Goal: Contribute content

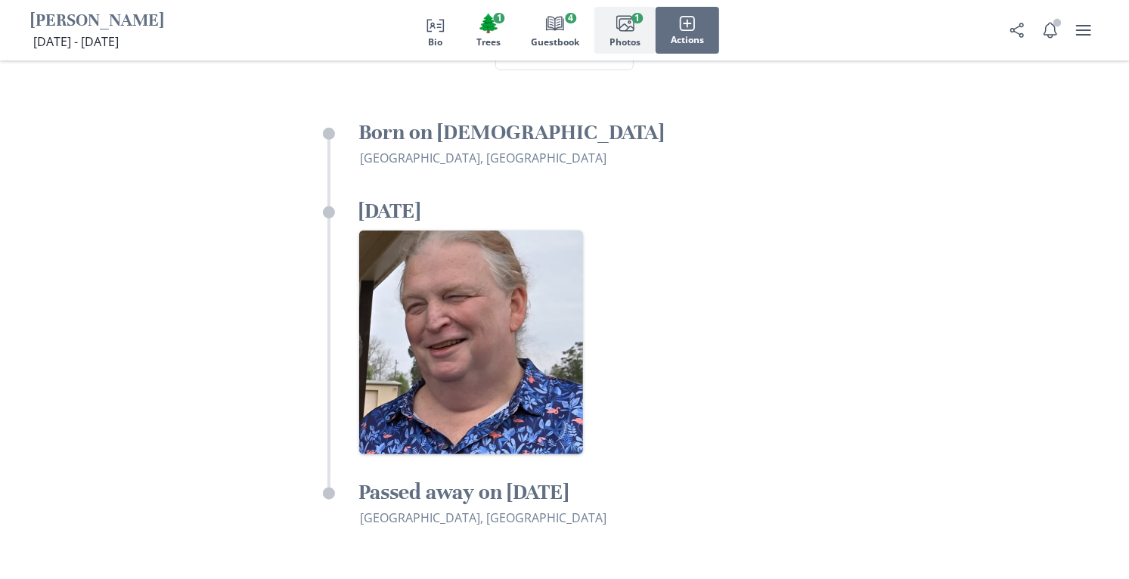
scroll to position [3898, 0]
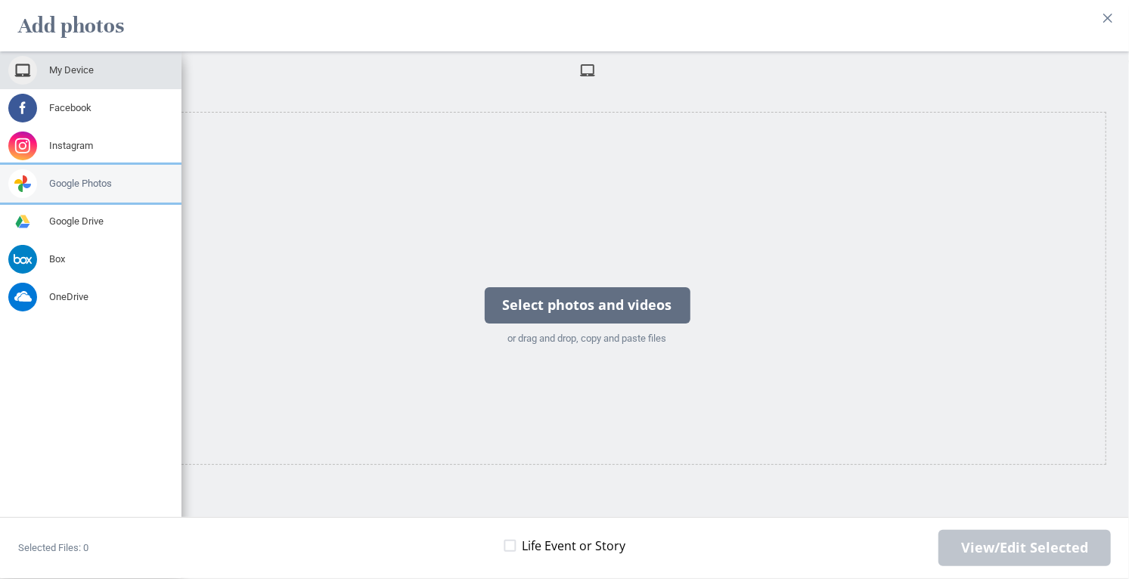
click at [29, 183] on span at bounding box center [22, 183] width 29 height 29
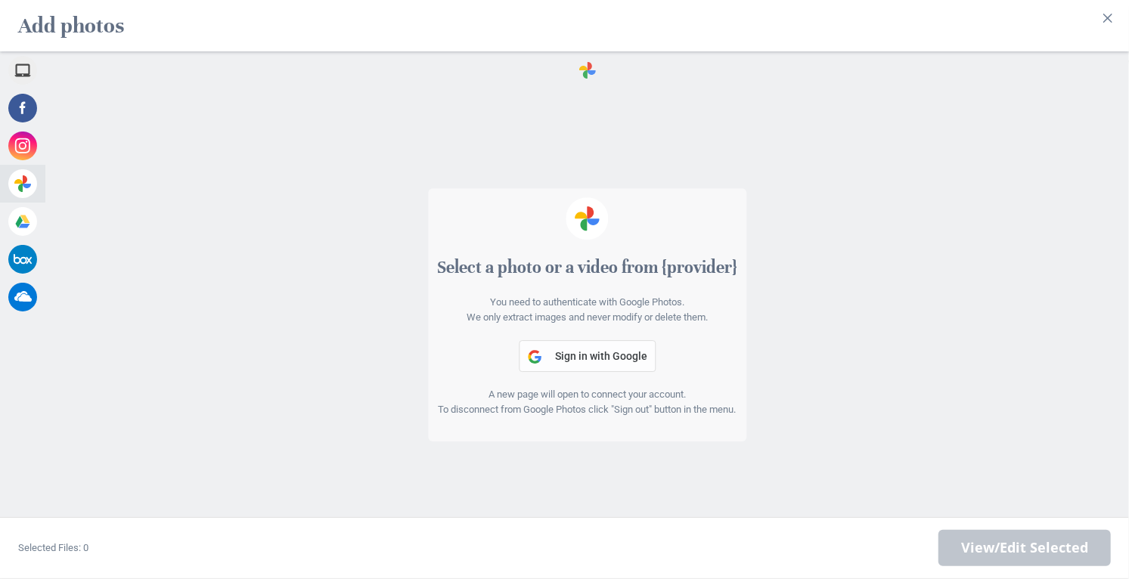
click at [607, 362] on span "Sign in with Google" at bounding box center [601, 356] width 92 height 12
click at [629, 359] on span "Sign in with Google" at bounding box center [601, 356] width 92 height 12
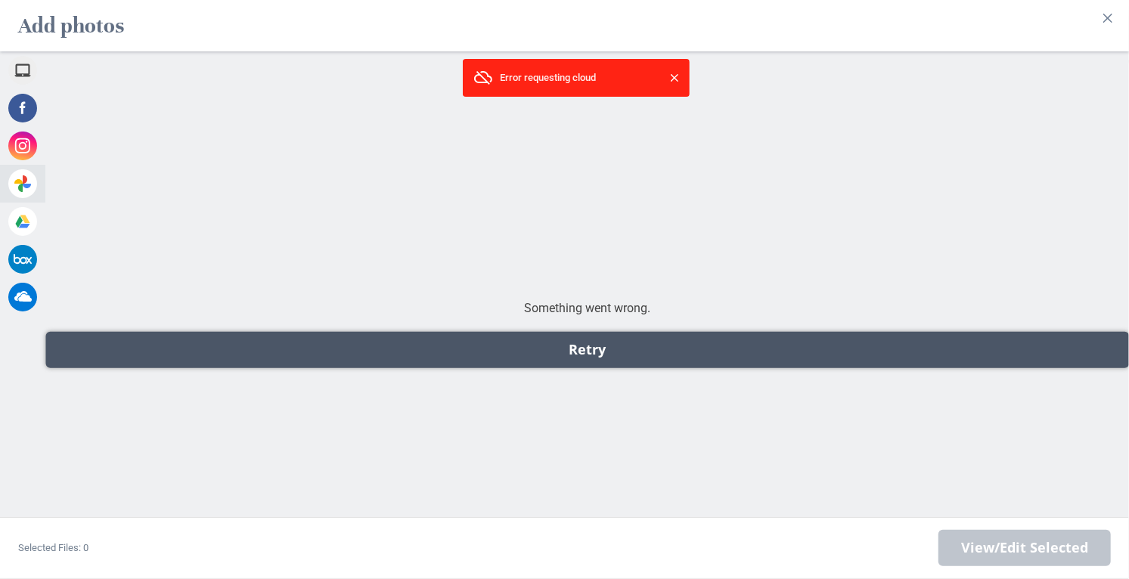
click at [620, 352] on div "Retry" at bounding box center [587, 350] width 1084 height 36
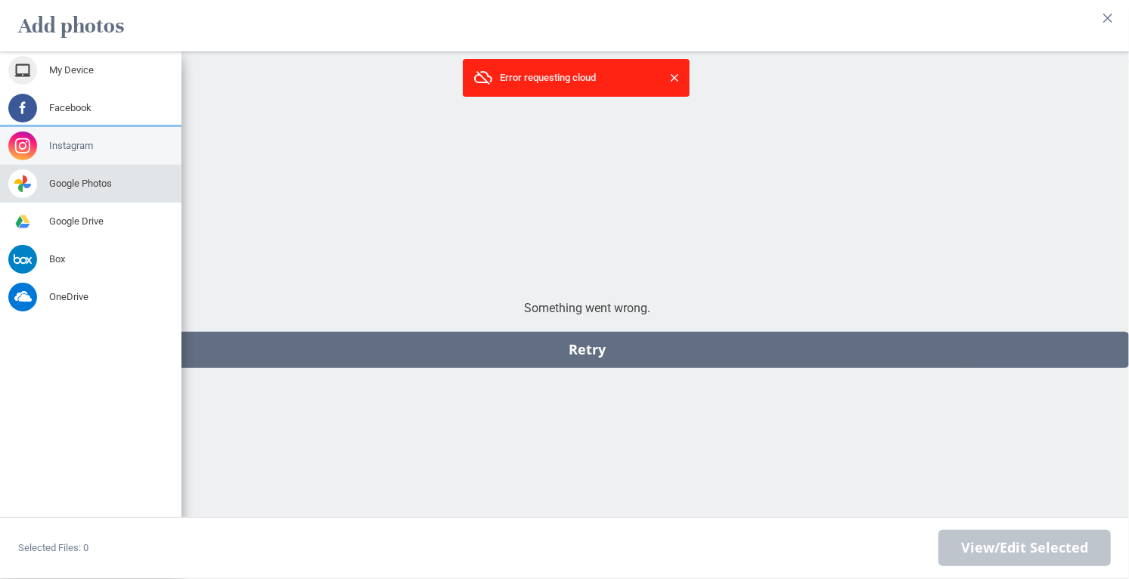
click at [29, 153] on span at bounding box center [22, 146] width 29 height 29
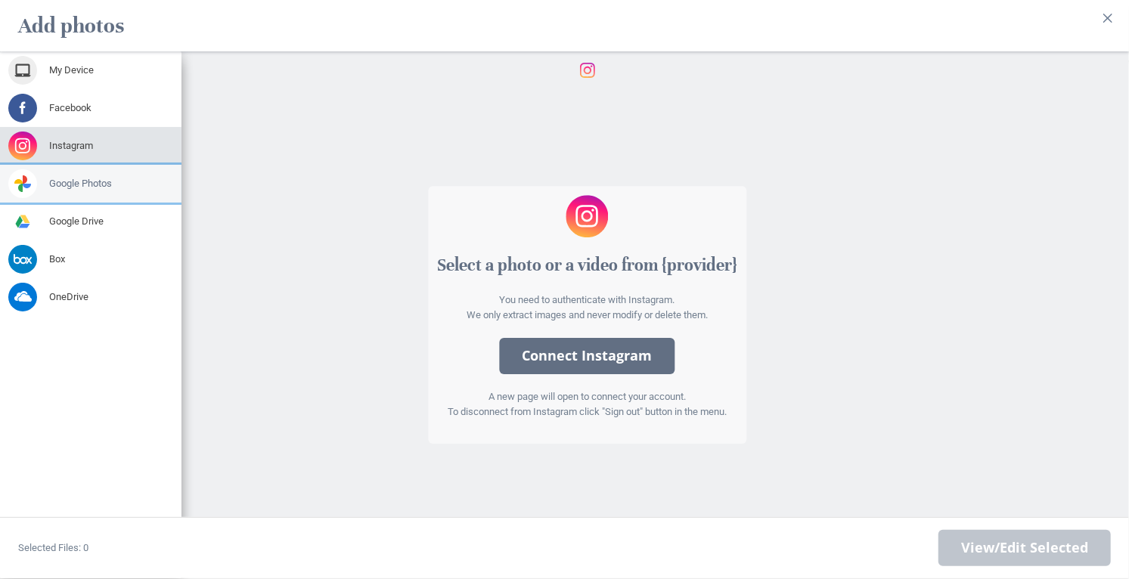
click at [100, 193] on div "Google Photos" at bounding box center [91, 184] width 182 height 38
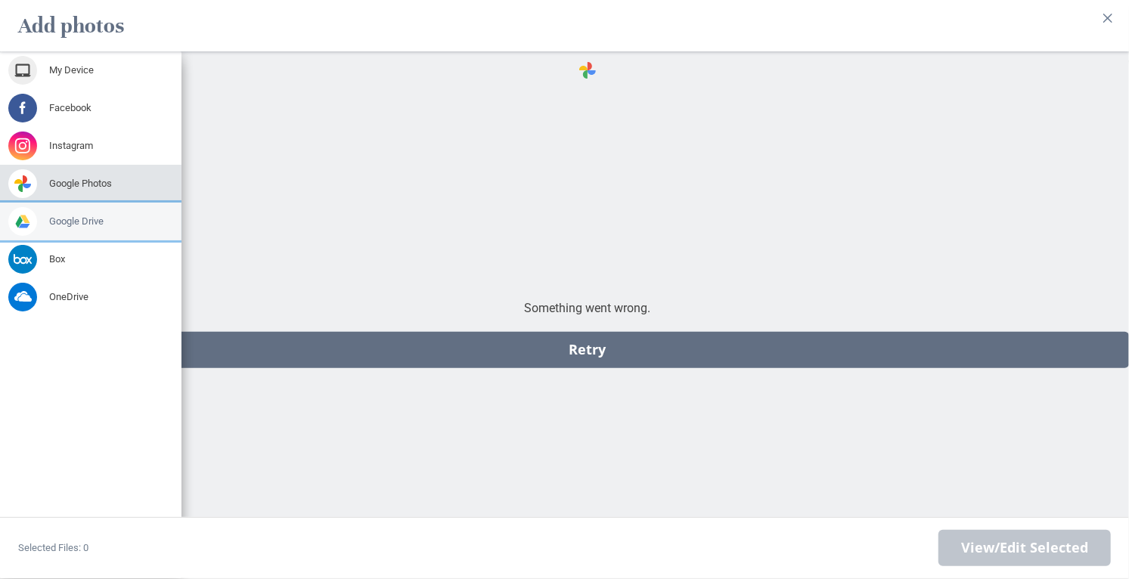
click at [98, 228] on div "Google Drive" at bounding box center [91, 222] width 182 height 38
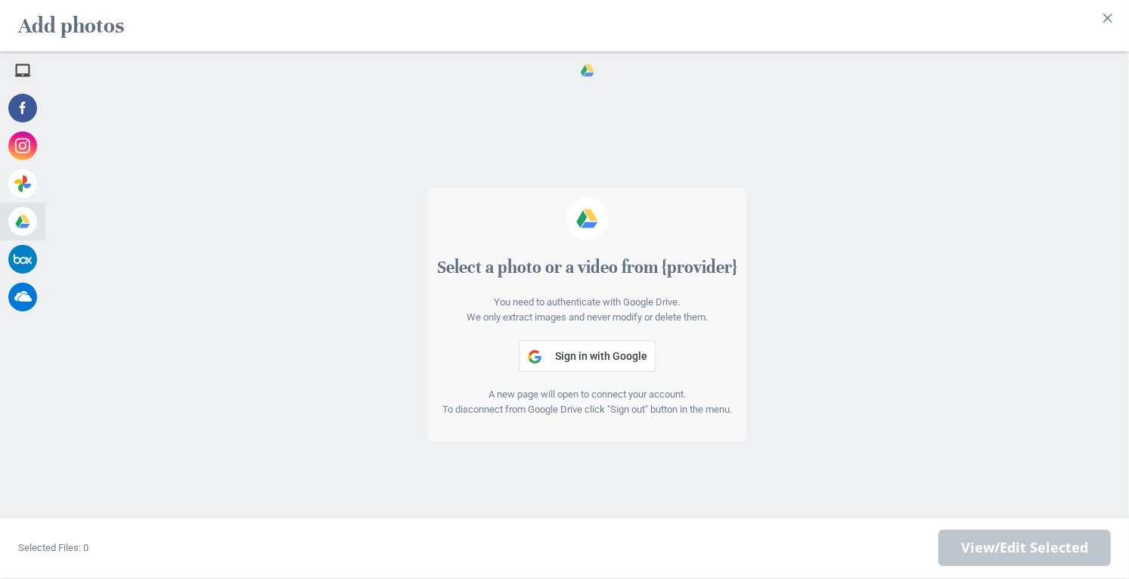
click at [588, 362] on span "Sign in with Google" at bounding box center [601, 356] width 92 height 12
